Goal: Information Seeking & Learning: Check status

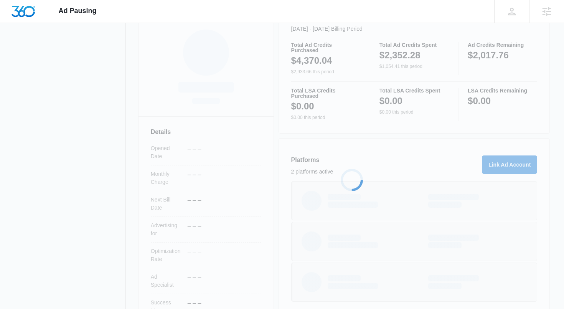
scroll to position [117, 0]
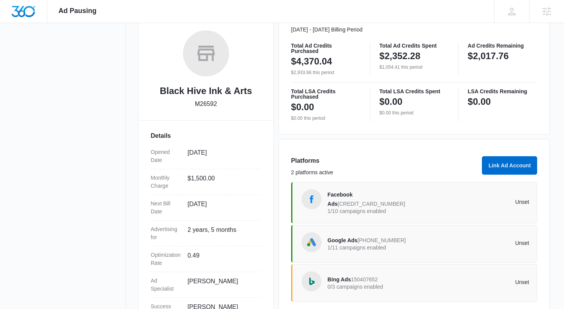
click at [400, 201] on span "[CREDIT_CARD_NUMBER]" at bounding box center [372, 204] width 68 height 6
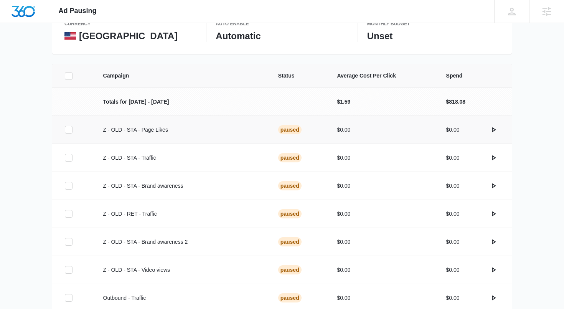
scroll to position [245, 0]
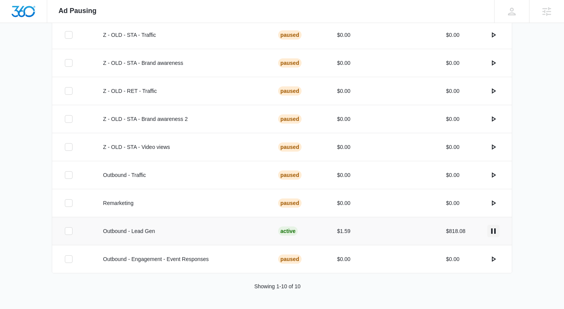
click at [492, 231] on icon "actions.pause" at bounding box center [493, 230] width 5 height 5
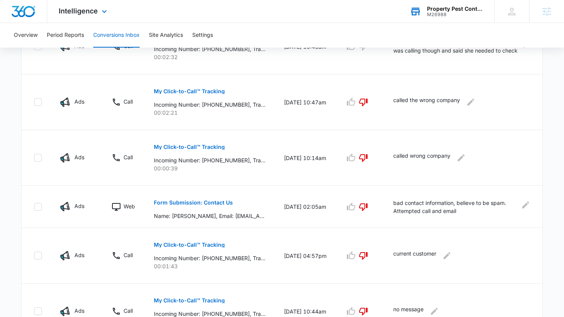
click at [443, 17] on div "Property Pest Control M26988 Your Accounts View All" at bounding box center [446, 11] width 96 height 23
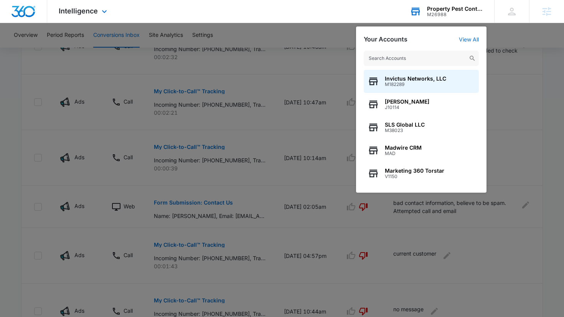
click at [426, 54] on input "text" at bounding box center [421, 58] width 115 height 15
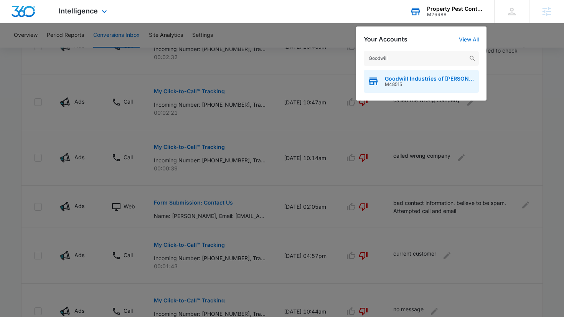
type input "Goodwill"
click at [422, 87] on div "Goodwill Industries of Wayne and Holmes Counties M48515" at bounding box center [421, 81] width 115 height 23
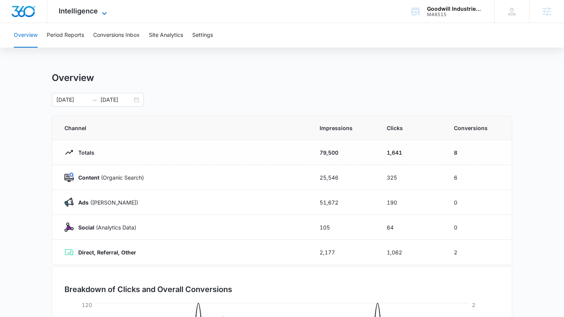
click at [80, 10] on span "Intelligence" at bounding box center [78, 11] width 39 height 8
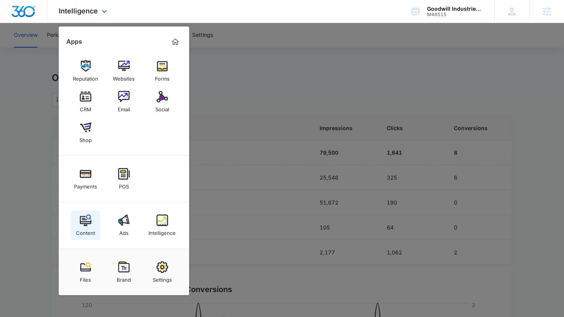
click at [88, 228] on div "Content" at bounding box center [85, 231] width 19 height 10
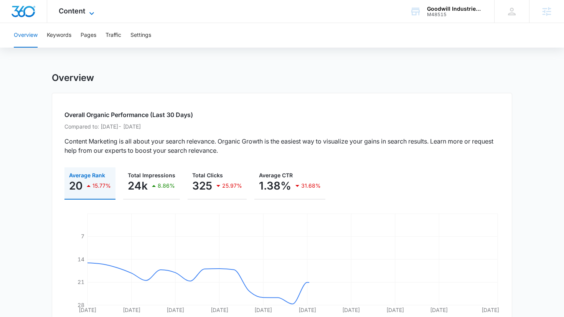
click at [72, 12] on span "Content" at bounding box center [72, 11] width 26 height 8
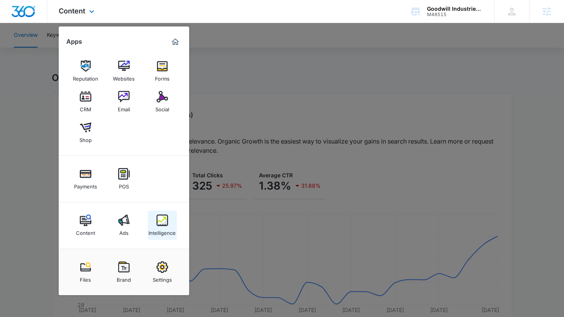
click at [158, 223] on img at bounding box center [162, 220] width 12 height 12
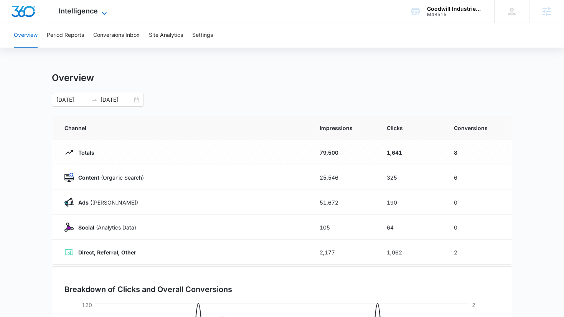
click at [81, 13] on span "Intelligence" at bounding box center [78, 11] width 39 height 8
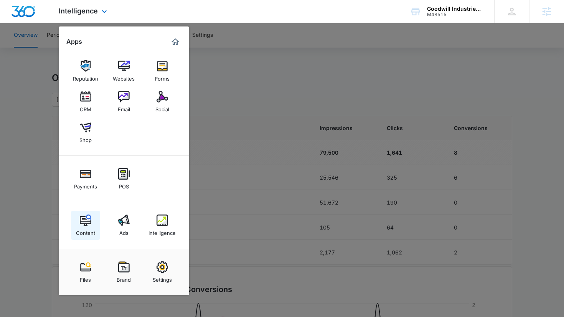
click at [83, 213] on link "Content" at bounding box center [85, 225] width 29 height 29
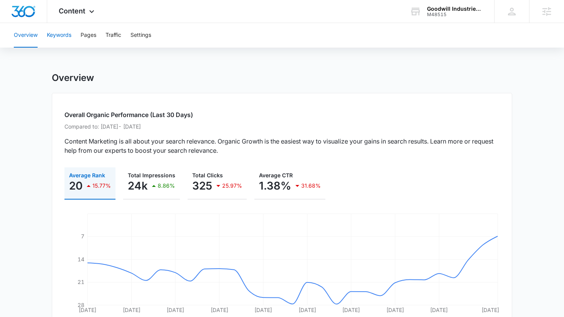
click at [59, 32] on button "Keywords" at bounding box center [59, 35] width 25 height 25
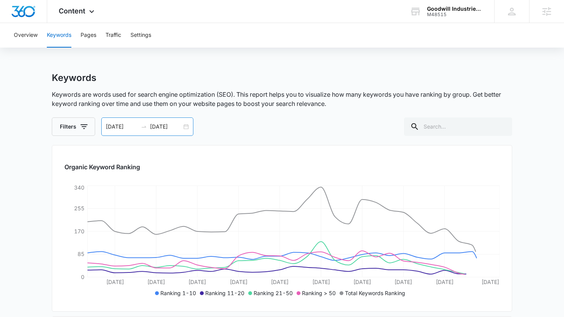
click at [186, 128] on div "08/16/2025 09/15/2025" at bounding box center [147, 126] width 92 height 18
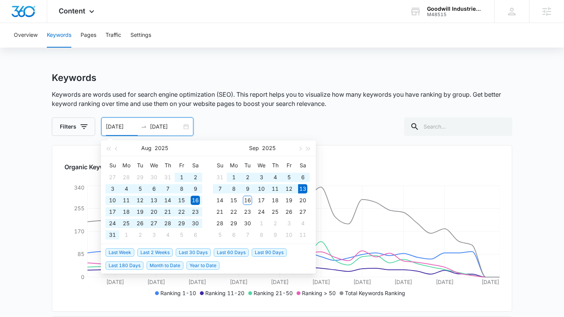
click at [205, 265] on span "Year to Date" at bounding box center [202, 265] width 33 height 8
type input "01/01/2025"
type input "09/13/2025"
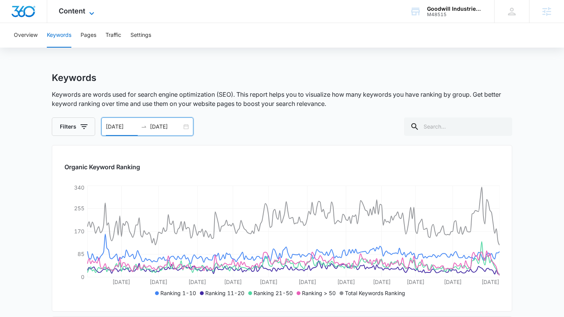
click at [65, 10] on span "Content" at bounding box center [72, 11] width 26 height 8
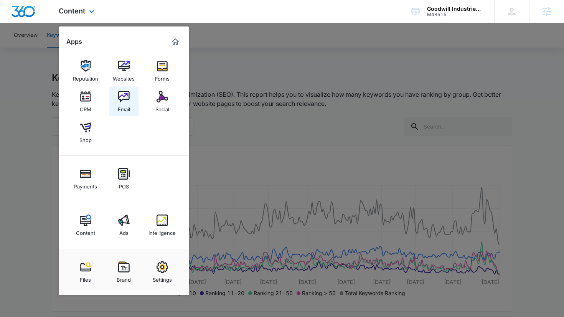
click at [125, 110] on div "Email" at bounding box center [124, 107] width 12 height 10
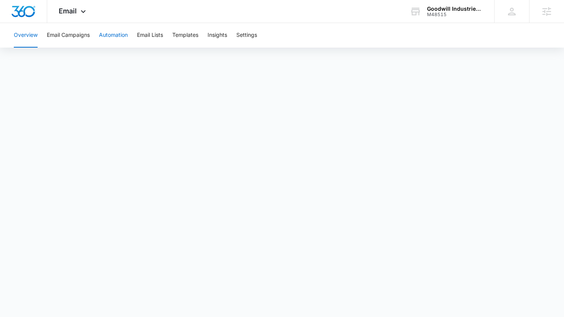
click at [112, 35] on button "Automation" at bounding box center [113, 35] width 29 height 25
click at [71, 38] on button "Email Campaigns" at bounding box center [68, 35] width 43 height 25
click at [71, 17] on div "Email Apps Reputation Websites Forms CRM Email Social Shop Payments POS Content…" at bounding box center [73, 11] width 52 height 23
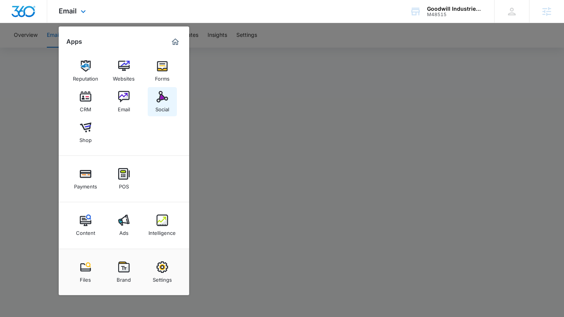
click at [160, 99] on img at bounding box center [162, 97] width 12 height 12
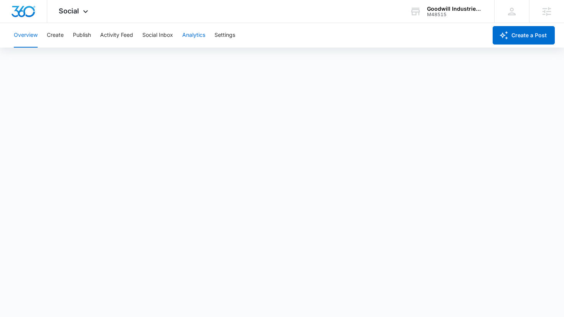
click at [194, 34] on button "Analytics" at bounding box center [193, 35] width 23 height 25
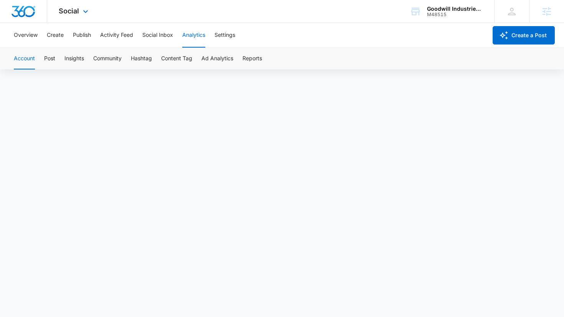
click at [77, 15] on div "Social Apps Reputation Websites Forms CRM Email Social Shop Payments POS Conten…" at bounding box center [74, 11] width 54 height 23
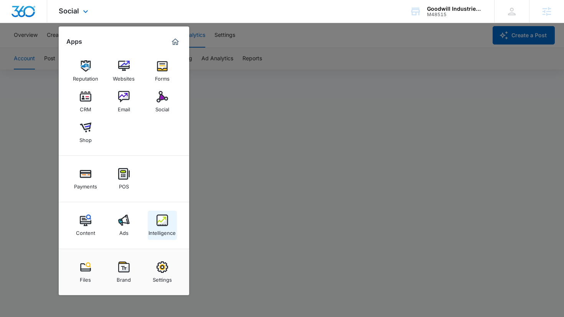
click at [166, 221] on img at bounding box center [162, 220] width 12 height 12
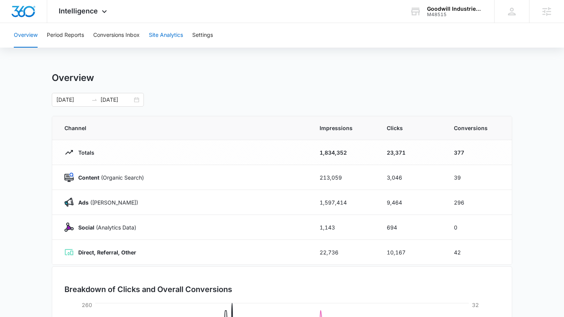
click at [171, 33] on button "Site Analytics" at bounding box center [166, 35] width 34 height 25
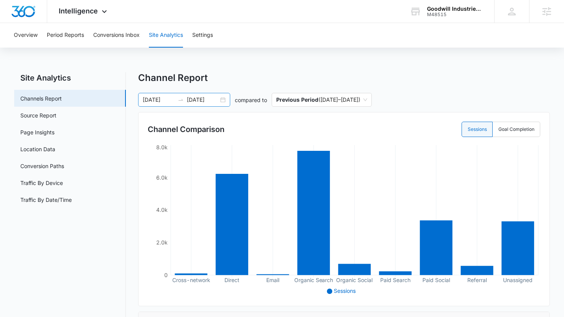
click at [222, 100] on div "01/01/2025 09/13/2025" at bounding box center [184, 100] width 92 height 14
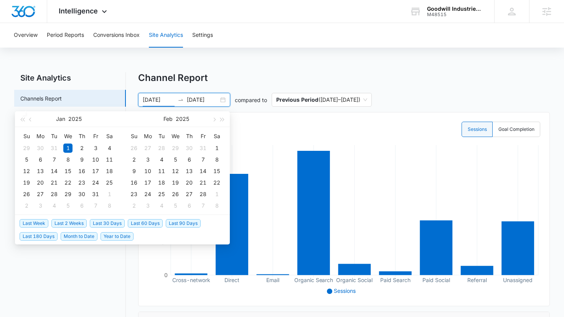
click at [109, 221] on span "Last 30 Days" at bounding box center [107, 223] width 35 height 8
type input "08/16/2025"
type input "09/15/2025"
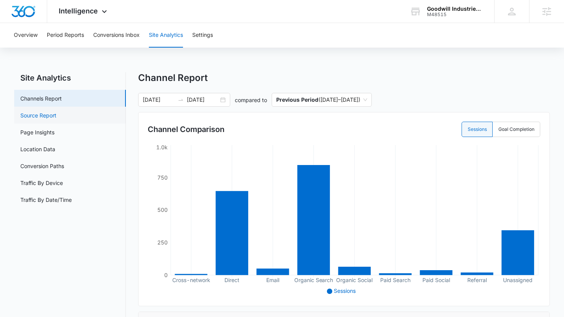
click at [53, 115] on link "Source Report" at bounding box center [38, 115] width 36 height 8
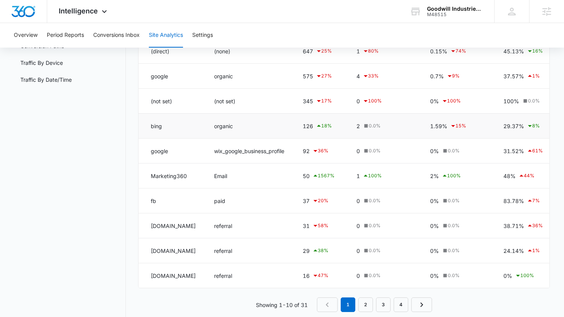
scroll to position [121, 0]
click at [367, 308] on link "2" at bounding box center [365, 303] width 15 height 15
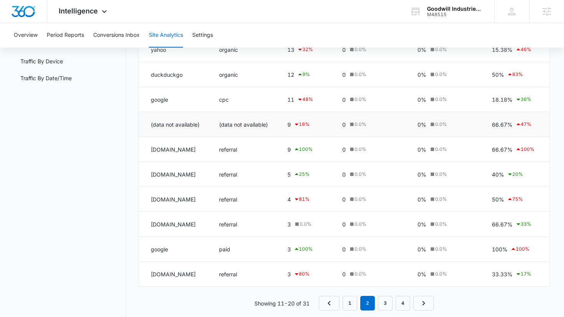
scroll to position [124, 0]
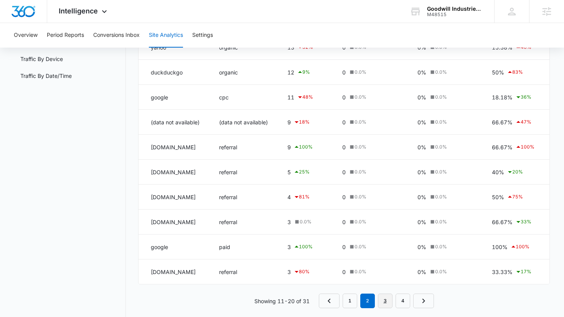
click at [384, 300] on link "3" at bounding box center [385, 300] width 15 height 15
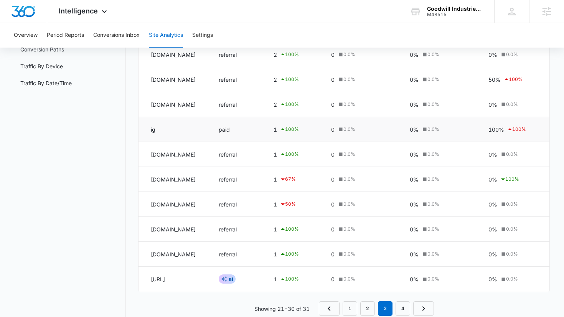
scroll to position [119, 0]
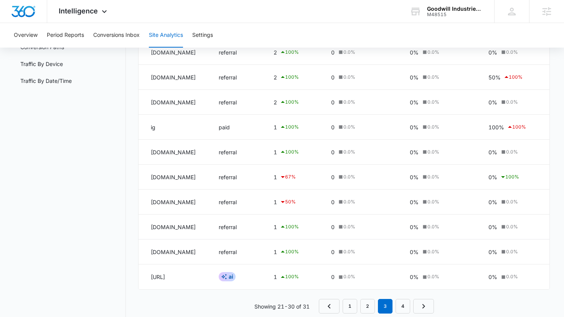
click at [411, 306] on nav "1 2 3 4" at bounding box center [376, 306] width 115 height 15
click at [399, 306] on link "4" at bounding box center [402, 306] width 15 height 15
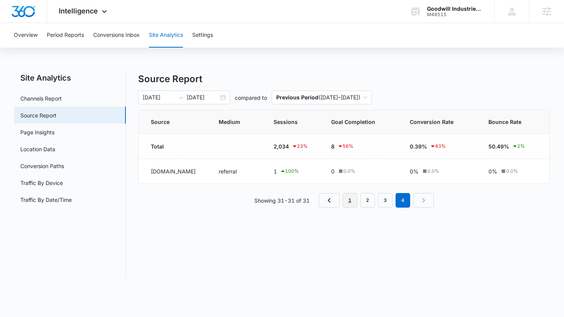
click at [349, 196] on link "1" at bounding box center [350, 200] width 15 height 15
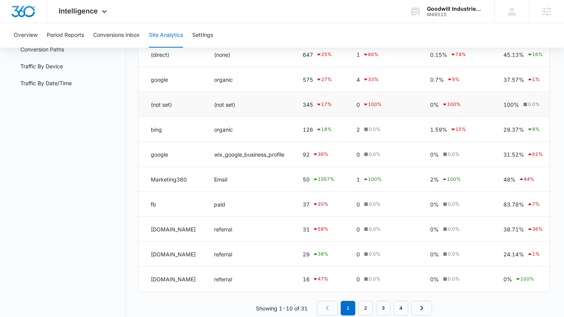
scroll to position [133, 0]
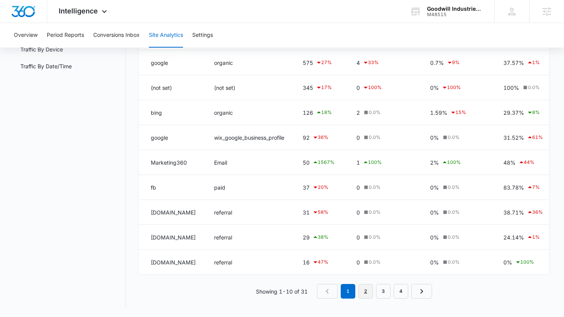
click at [365, 294] on link "2" at bounding box center [365, 291] width 15 height 15
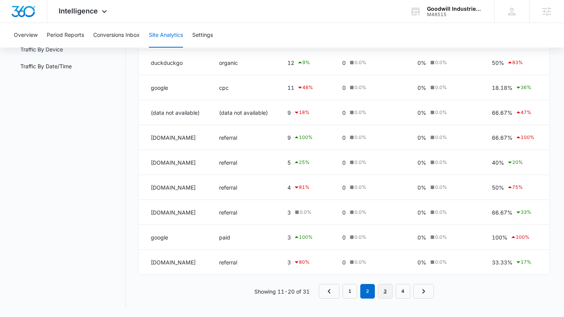
click at [382, 293] on link "3" at bounding box center [385, 291] width 15 height 15
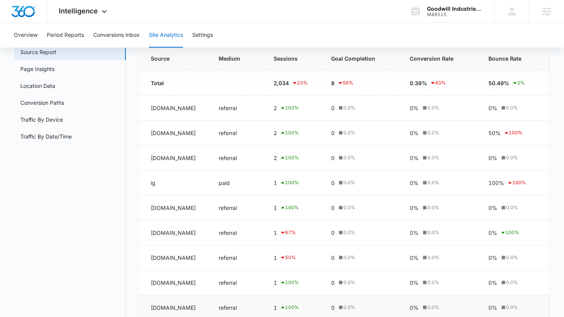
scroll to position [60, 0]
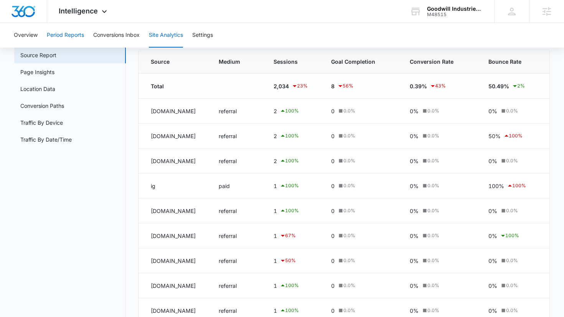
click at [63, 37] on button "Period Reports" at bounding box center [65, 35] width 37 height 25
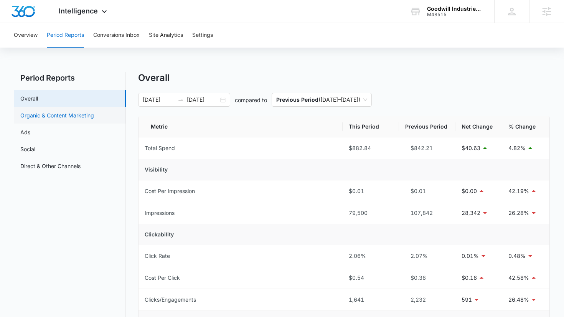
click at [82, 112] on link "Organic & Content Marketing" at bounding box center [57, 115] width 74 height 8
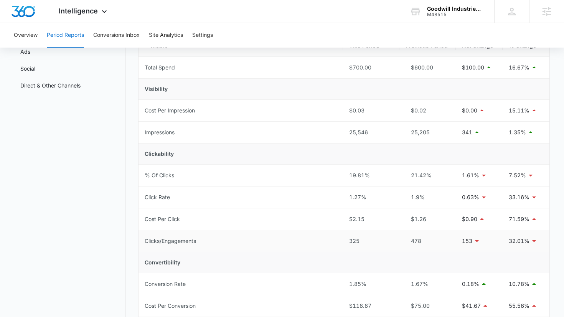
scroll to position [79, 0]
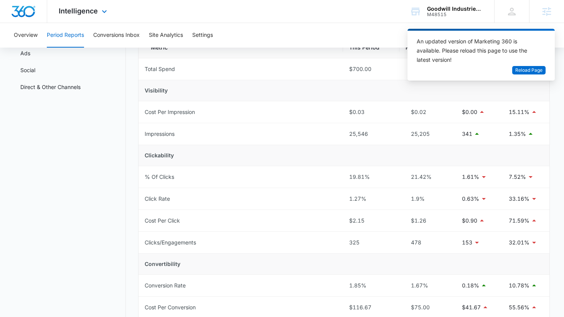
click at [84, 6] on div "Intelligence Apps Reputation Websites Forms CRM Email Social Shop Payments POS …" at bounding box center [83, 11] width 73 height 23
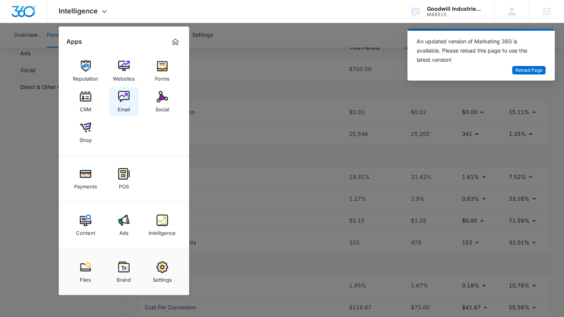
click at [122, 98] on img at bounding box center [124, 97] width 12 height 12
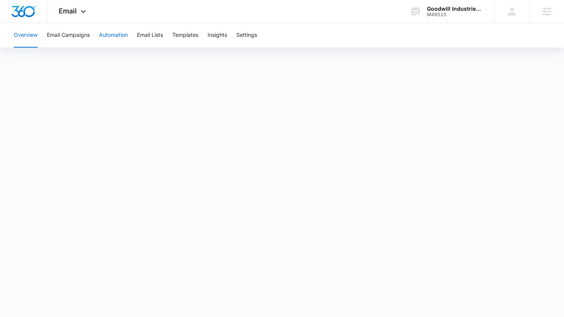
click at [112, 34] on button "Automation" at bounding box center [113, 35] width 29 height 25
click at [114, 41] on button "Automation" at bounding box center [113, 35] width 29 height 25
click at [72, 16] on div "Email Apps Reputation Websites Forms CRM Email Social Shop Payments POS Content…" at bounding box center [73, 11] width 52 height 23
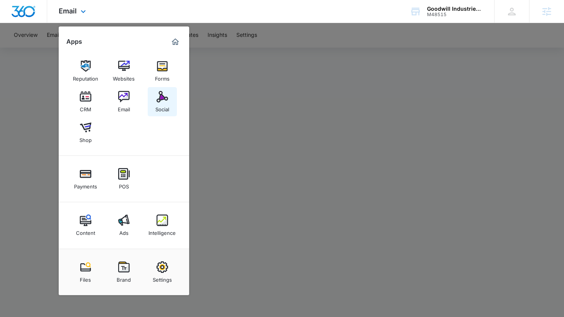
click at [168, 100] on img at bounding box center [162, 97] width 12 height 12
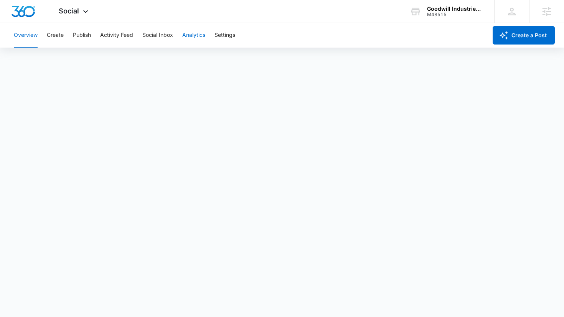
click at [194, 32] on button "Analytics" at bounding box center [193, 35] width 23 height 25
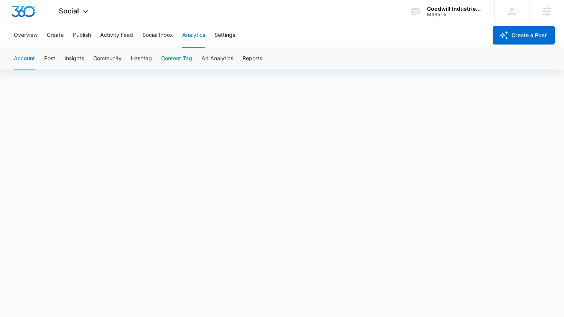
scroll to position [5, 0]
click at [67, 1] on div "Social Apps Reputation Websites Forms CRM Email Social Shop Payments POS Conten…" at bounding box center [74, 11] width 54 height 23
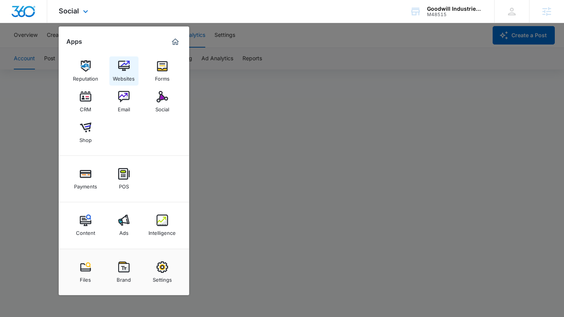
click at [126, 62] on img at bounding box center [124, 66] width 12 height 12
